Goal: Navigation & Orientation: Find specific page/section

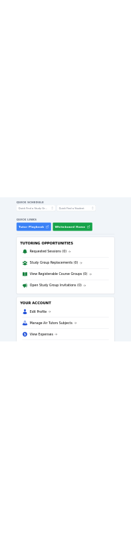
scroll to position [66, 0]
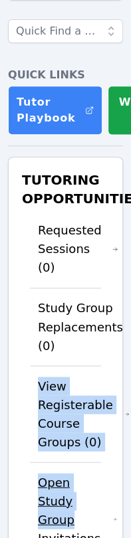
scroll to position [168, 0]
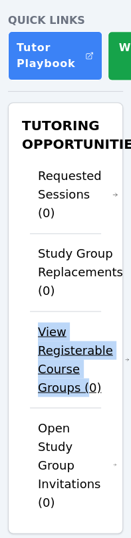
drag, startPoint x: 37, startPoint y: 498, endPoint x: 85, endPoint y: 379, distance: 128.4
click at [85, 379] on li "View Registerable Course Groups (0)" at bounding box center [65, 359] width 71 height 96
copy link "View Registerable Course Groups ("
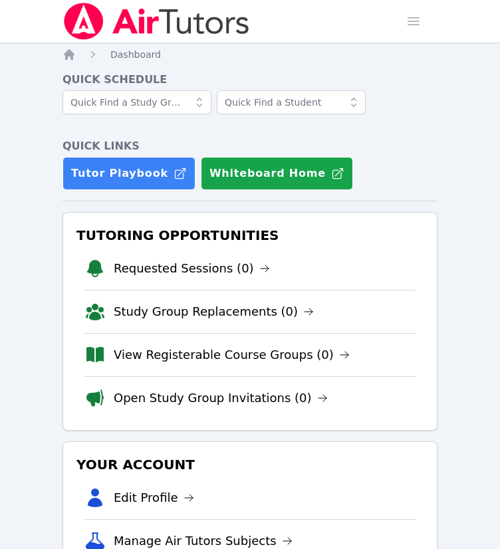
click at [436, 146] on h4 "Quick Links" at bounding box center [249, 146] width 375 height 16
click at [413, 123] on div at bounding box center [249, 108] width 375 height 37
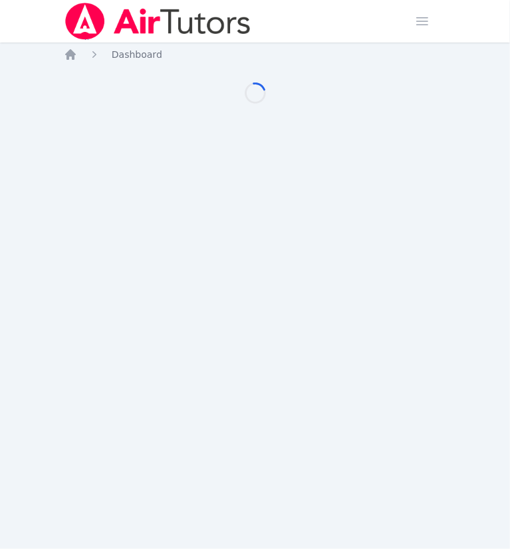
click at [412, 123] on div "Home Dashboard Loading..." at bounding box center [255, 89] width 382 height 82
